Goal: Task Accomplishment & Management: Complete application form

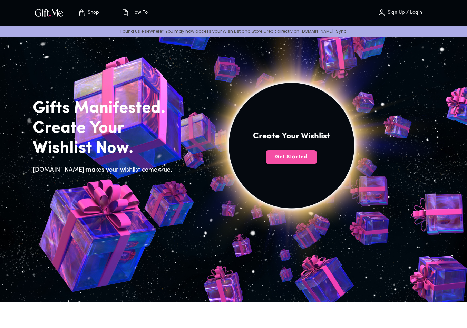
click at [270, 156] on span "Get Started" at bounding box center [290, 157] width 51 height 8
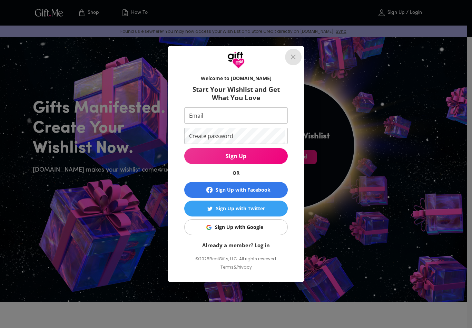
click at [291, 55] on icon "close" at bounding box center [293, 56] width 5 height 5
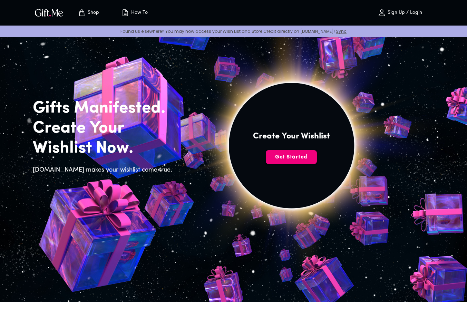
click at [280, 153] on span "Get Started" at bounding box center [290, 157] width 51 height 8
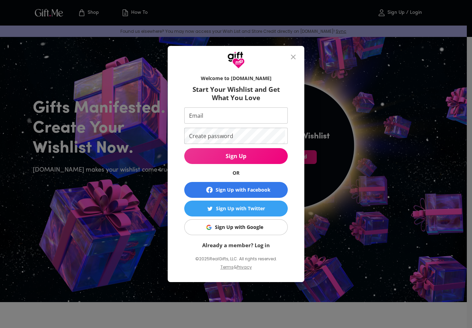
click at [256, 118] on input "Email" at bounding box center [234, 115] width 101 height 16
click at [277, 227] on span "Sign Up with Google" at bounding box center [234, 227] width 95 height 8
